Goal: Navigation & Orientation: Find specific page/section

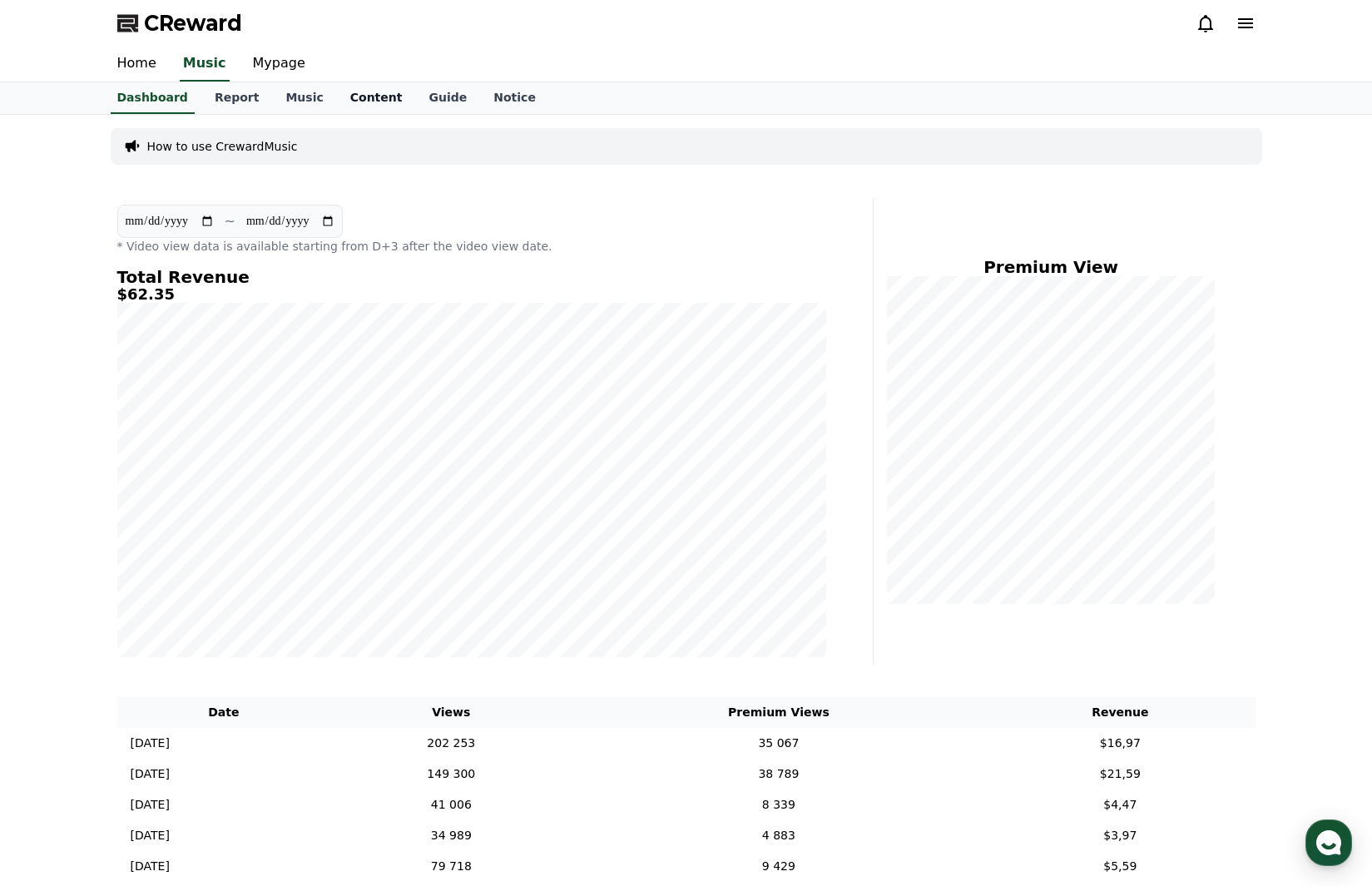
click at [348, 103] on link "Content" at bounding box center [376, 97] width 79 height 31
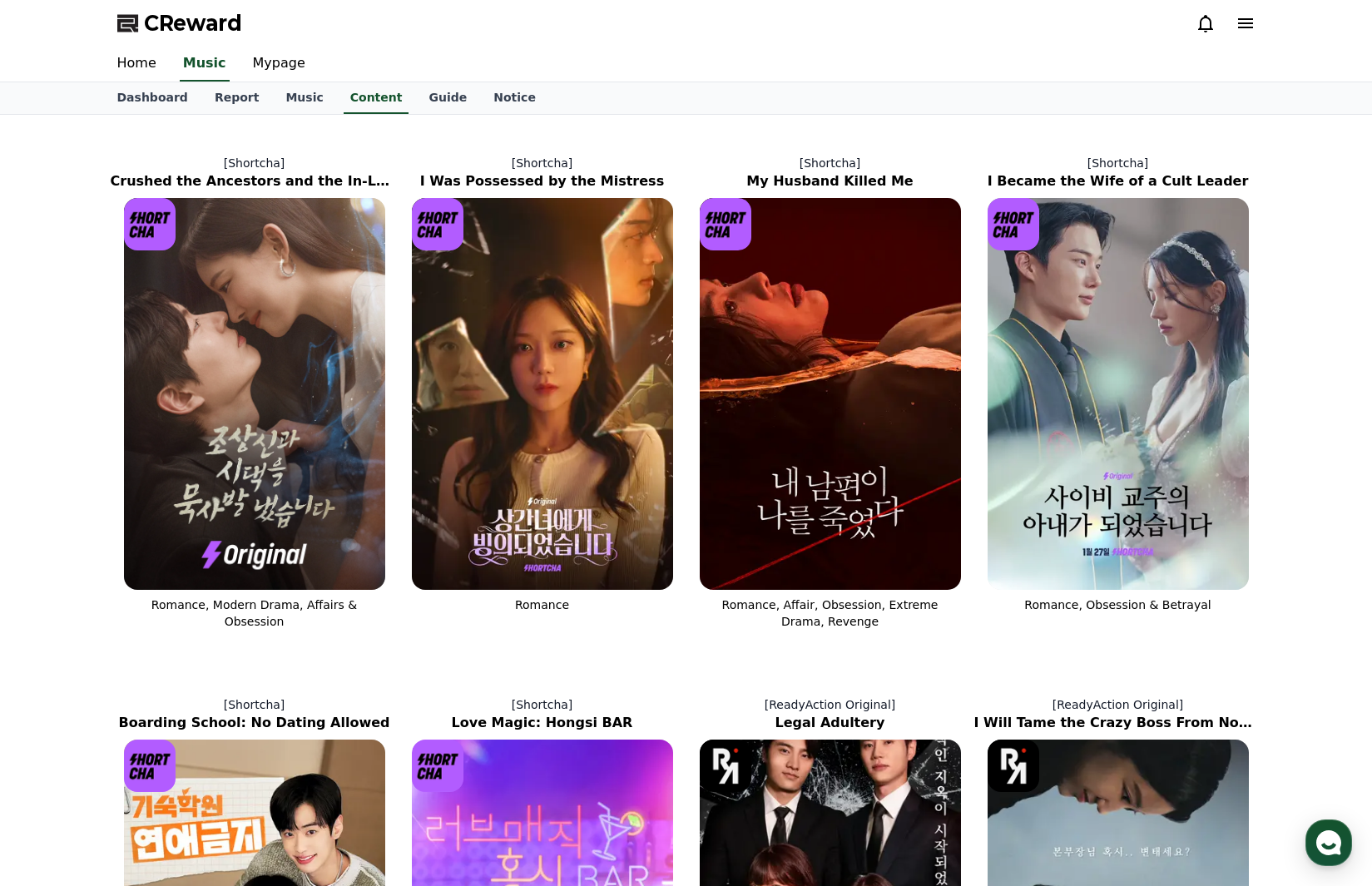
click at [277, 106] on link "Music" at bounding box center [304, 97] width 64 height 31
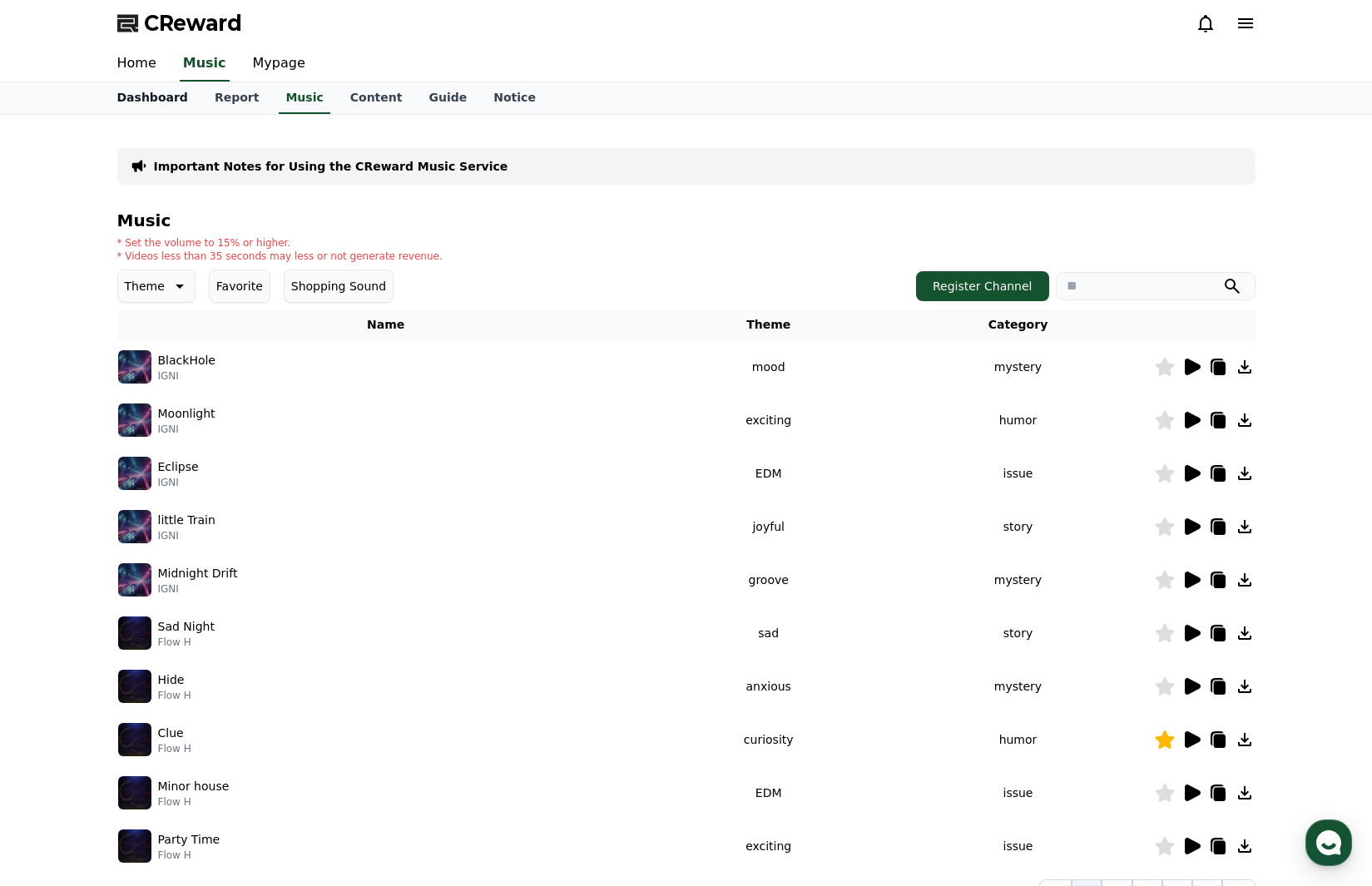
click at [162, 104] on link "Dashboard" at bounding box center [152, 97] width 98 height 31
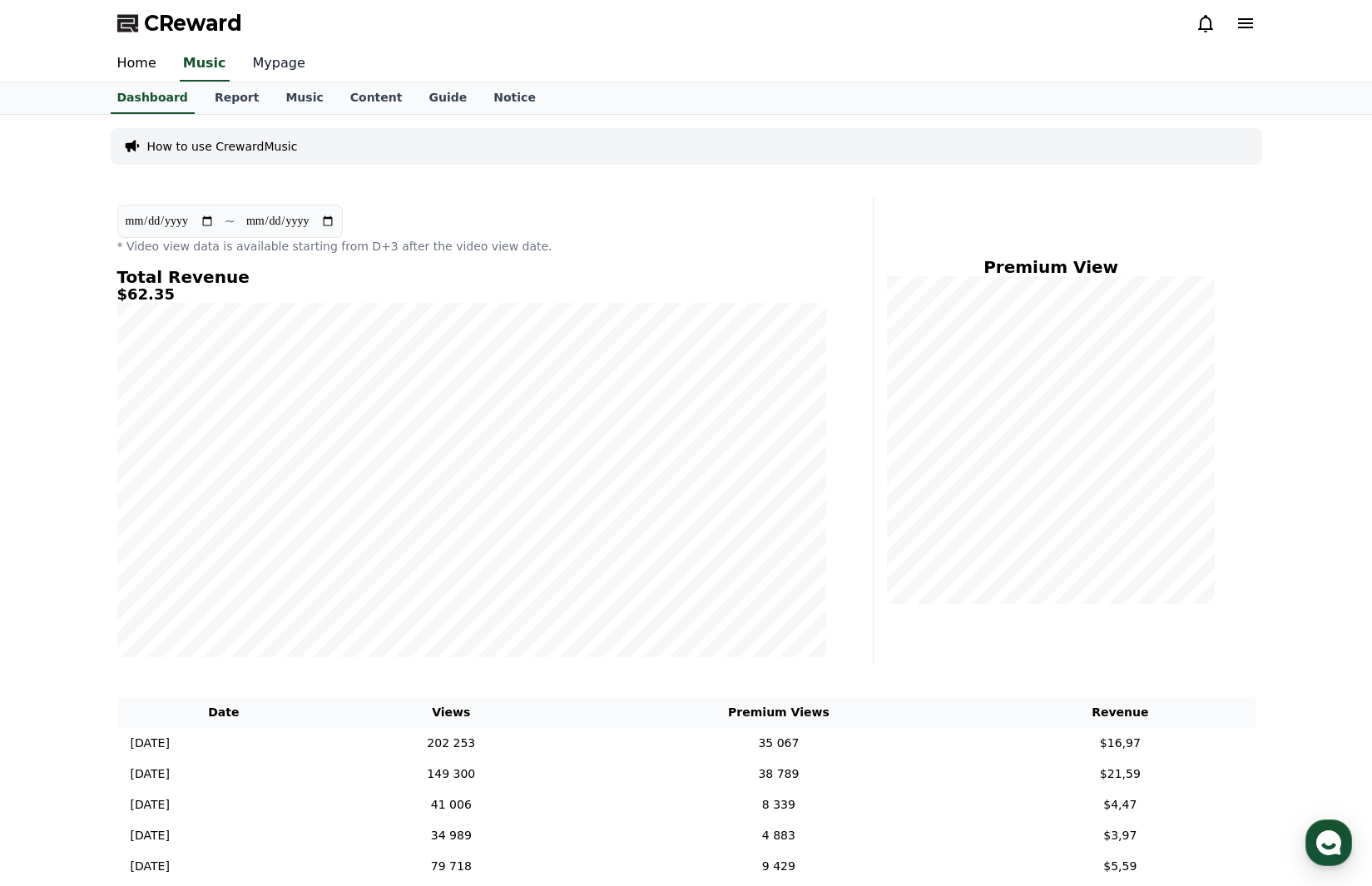
click at [265, 62] on link "Mypage" at bounding box center [278, 63] width 79 height 35
select select "**********"
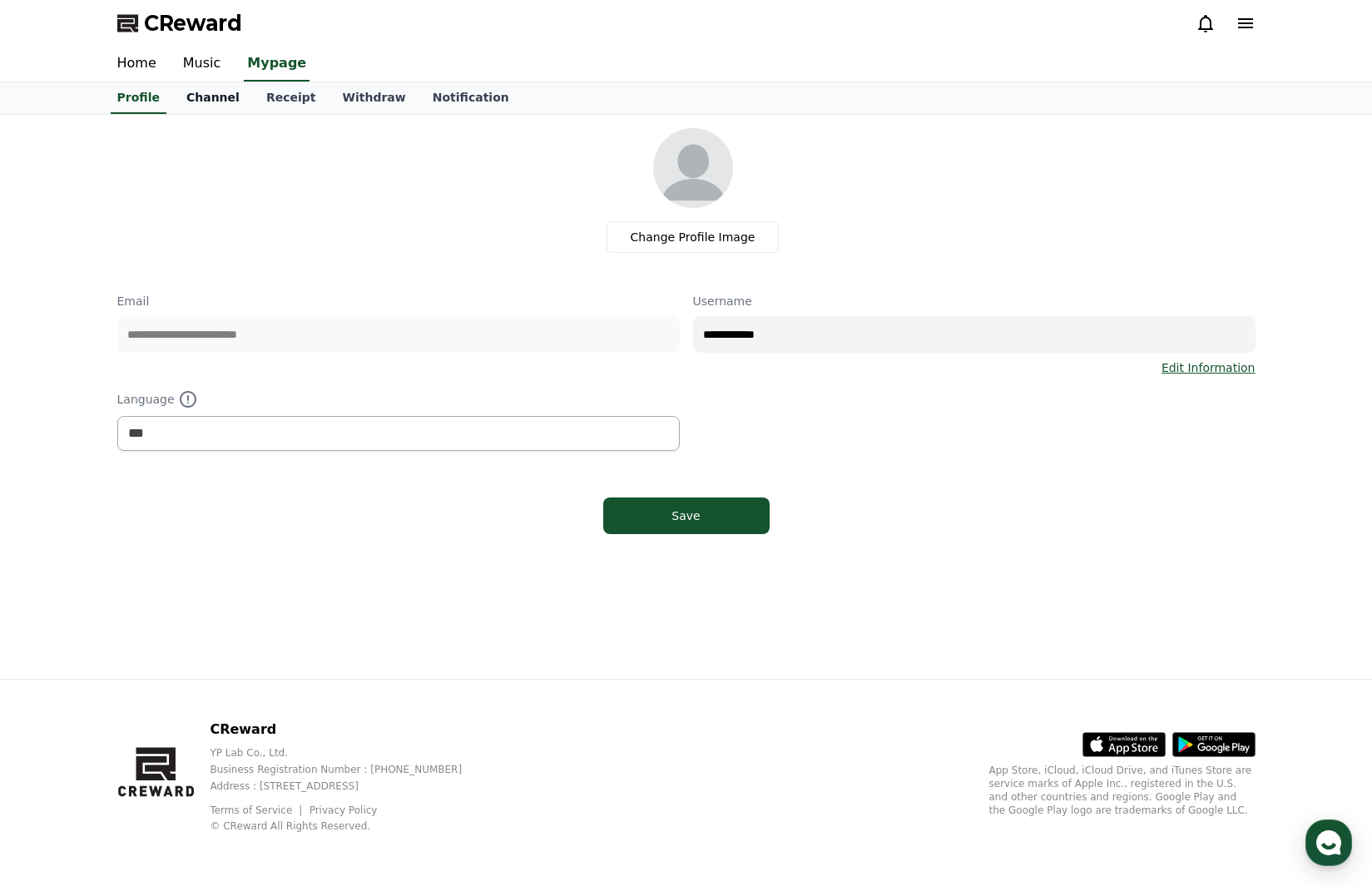
click at [205, 98] on link "Channel" at bounding box center [213, 97] width 80 height 31
